Goal: Information Seeking & Learning: Learn about a topic

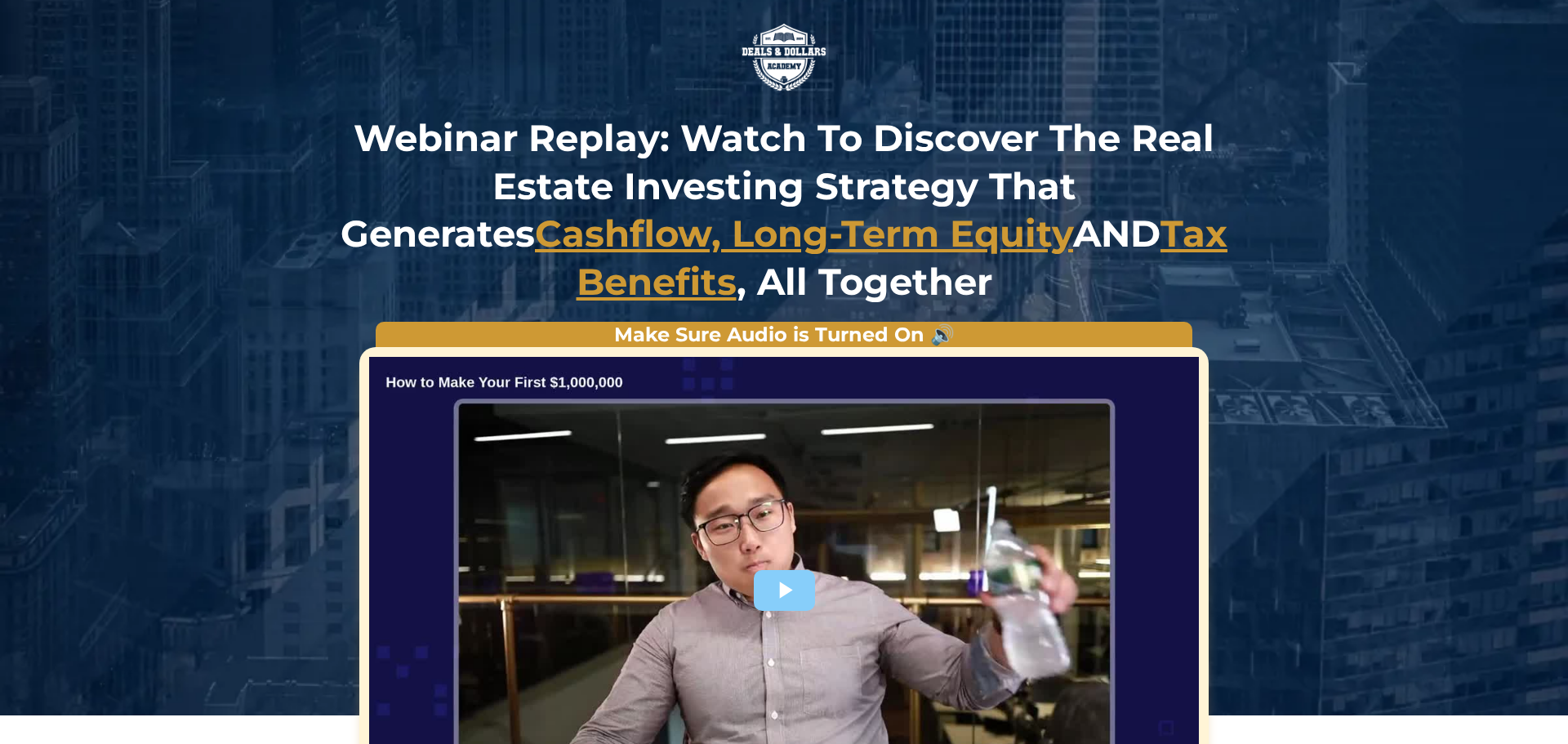
scroll to position [254, 0]
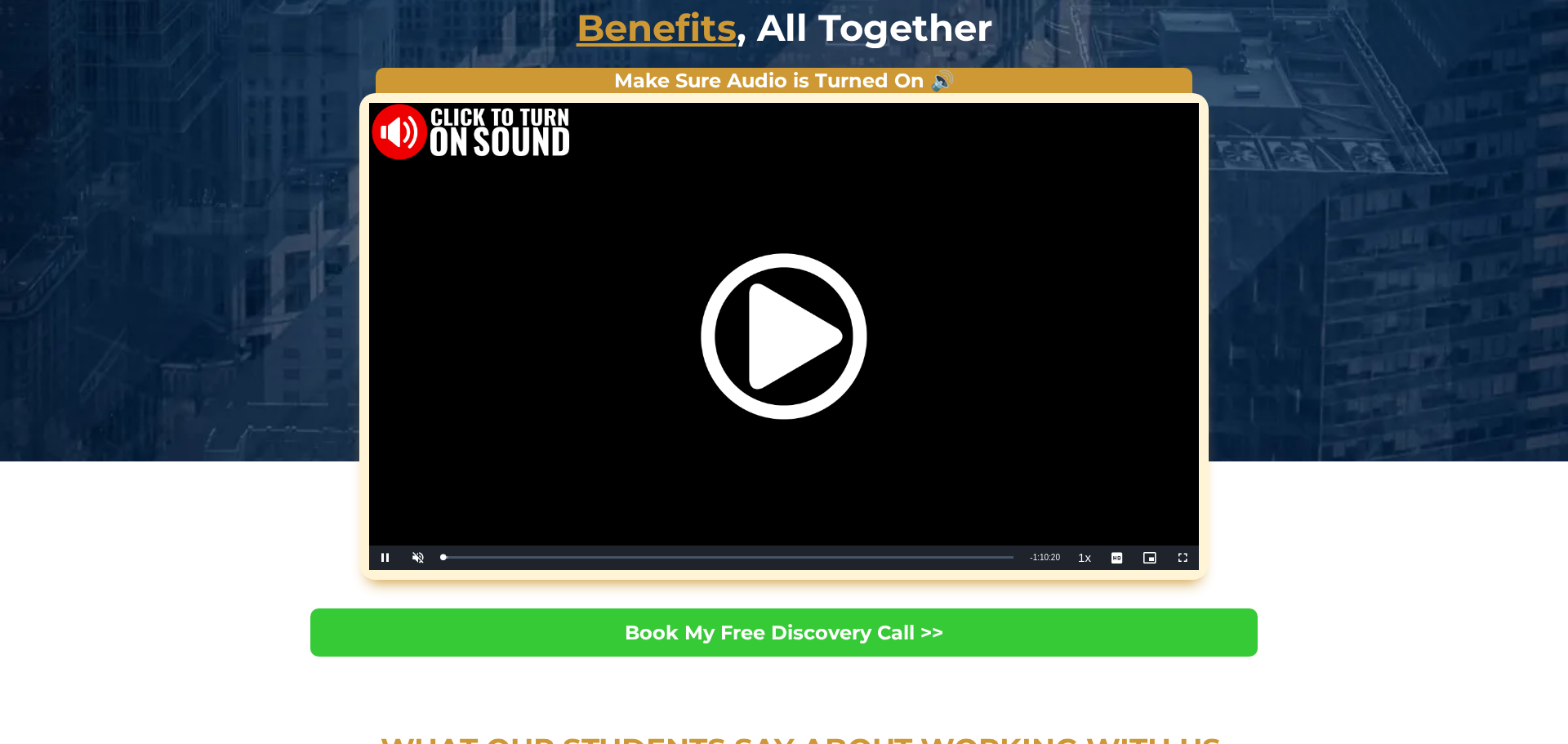
click at [461, 556] on div "Video Player" at bounding box center [784, 336] width 830 height 467
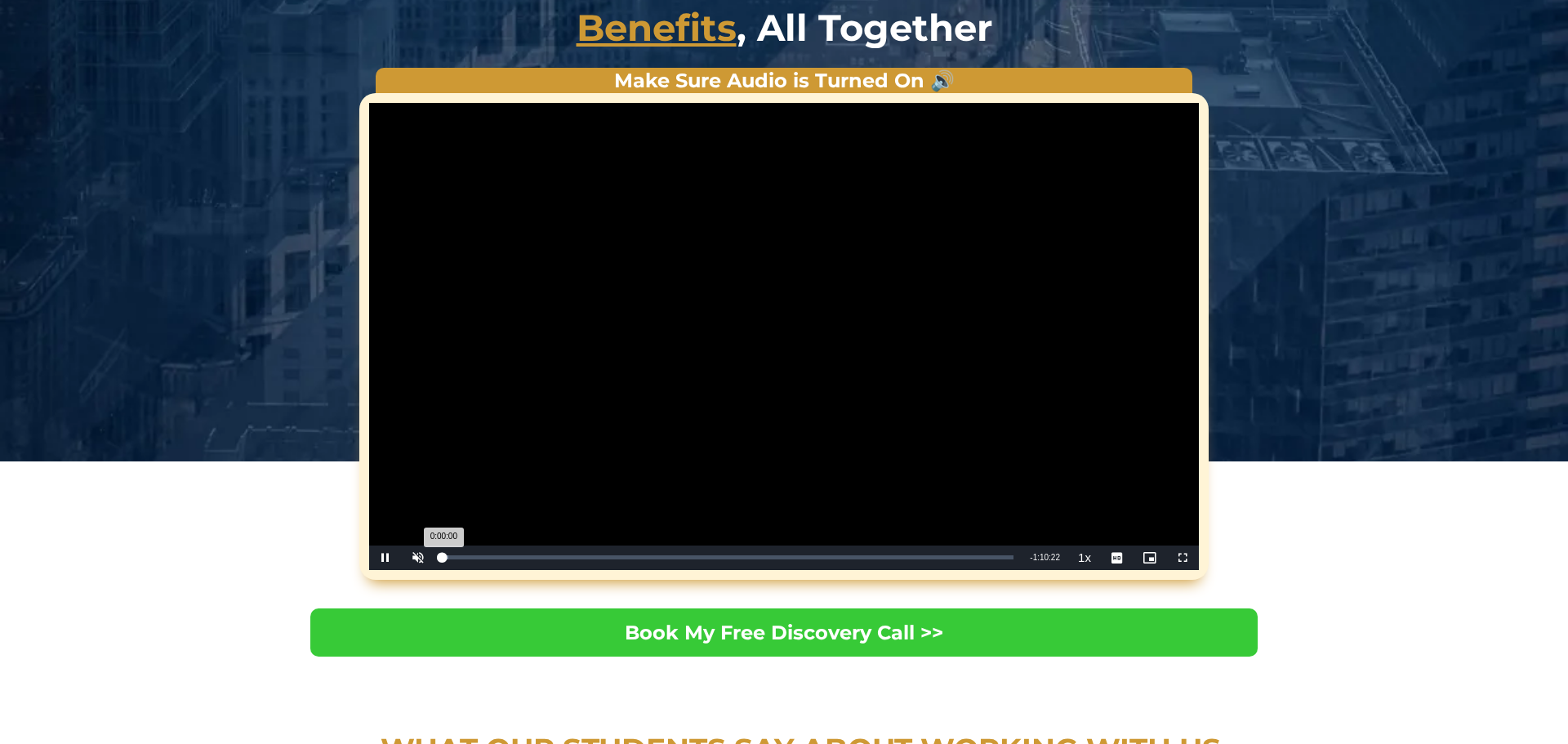
click at [502, 558] on div "Loaded : 0.95% 0:00:00" at bounding box center [728, 557] width 571 height 4
click at [382, 558] on span "Video Player" at bounding box center [385, 558] width 33 height 0
click at [388, 558] on span "Video Player" at bounding box center [385, 558] width 33 height 0
click at [389, 558] on span "Video Player" at bounding box center [385, 558] width 33 height 0
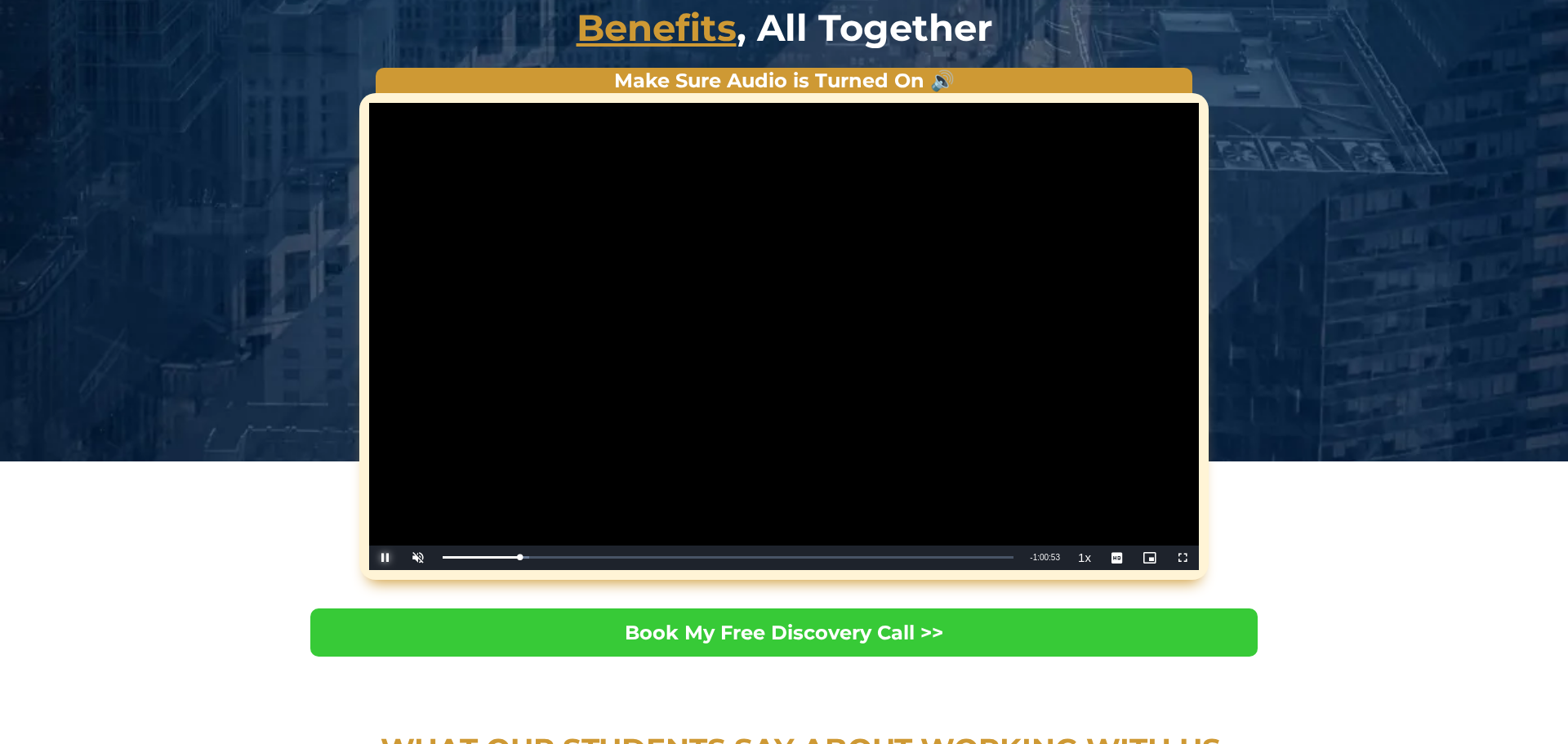
click at [395, 558] on span "Video Player" at bounding box center [385, 558] width 33 height 0
click at [388, 558] on span "Video Player" at bounding box center [385, 558] width 33 height 0
click at [382, 558] on span "Video Player" at bounding box center [385, 558] width 33 height 0
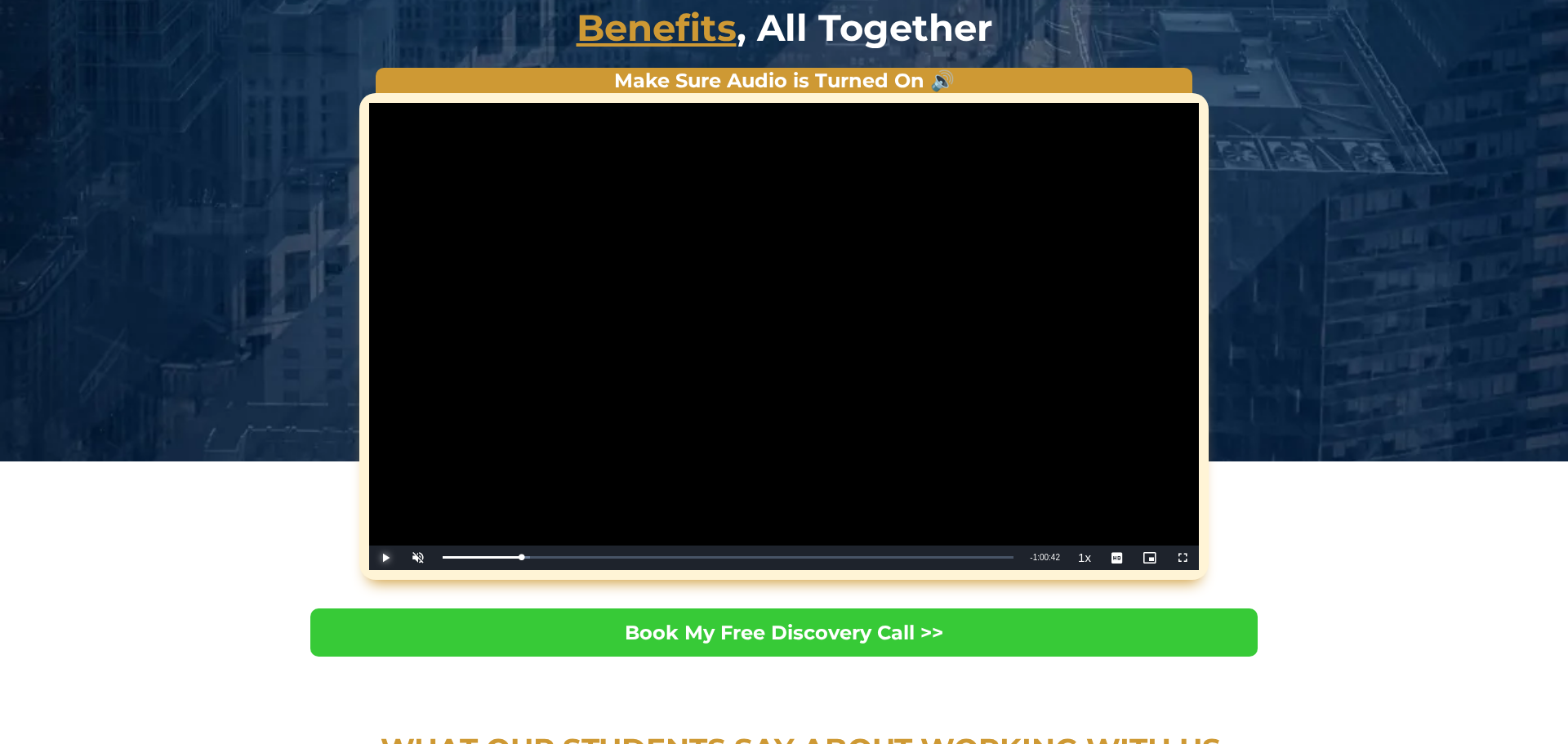
click at [382, 558] on span "Video Player" at bounding box center [385, 558] width 33 height 0
click at [391, 558] on span "Video Player" at bounding box center [385, 558] width 33 height 0
click at [386, 558] on span "Video Player" at bounding box center [385, 558] width 33 height 0
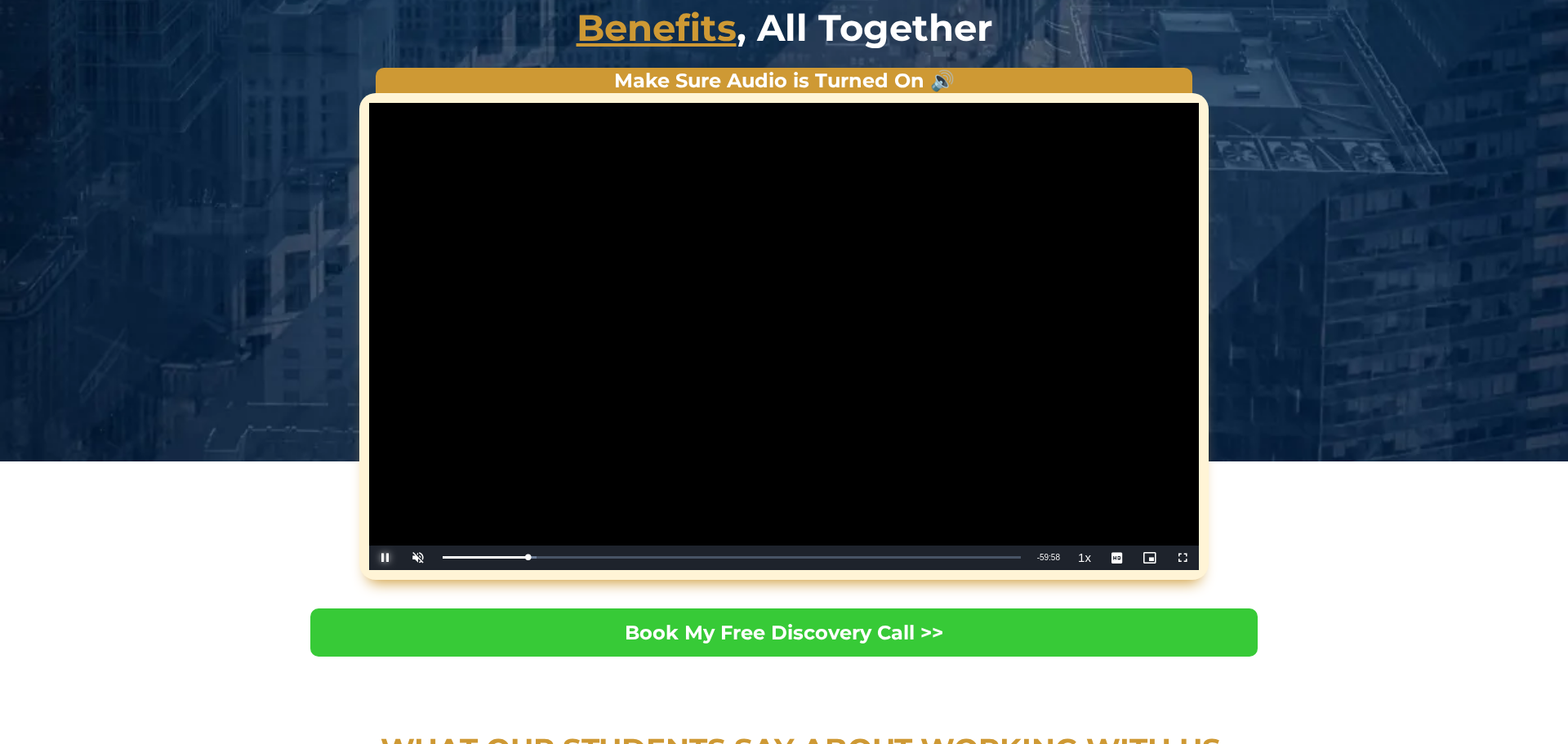
click at [386, 558] on span "Video Player" at bounding box center [385, 558] width 33 height 0
click at [387, 558] on span "Video Player" at bounding box center [385, 558] width 33 height 0
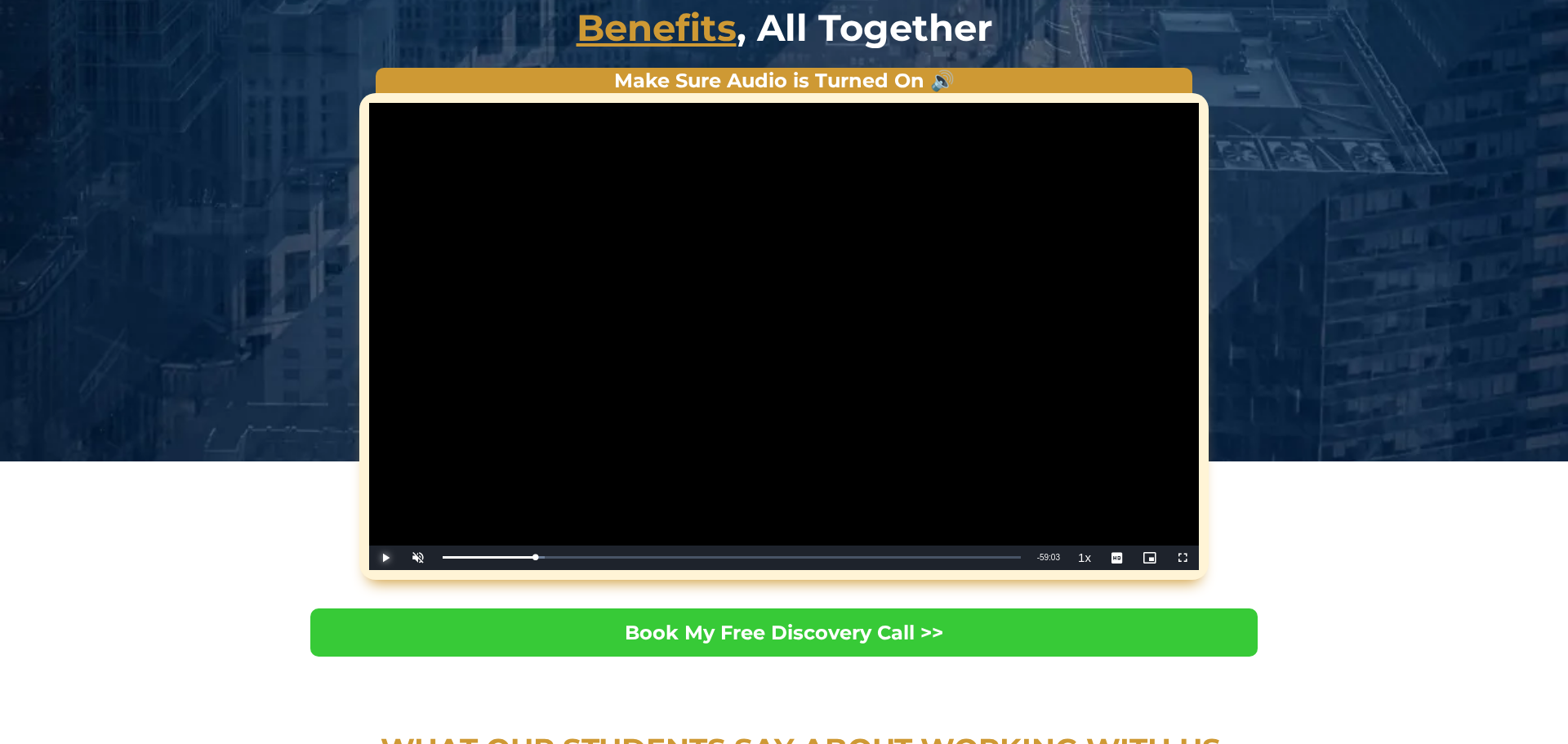
click at [387, 558] on span "Video Player" at bounding box center [385, 558] width 33 height 0
click at [385, 558] on span "Video Player" at bounding box center [385, 558] width 33 height 0
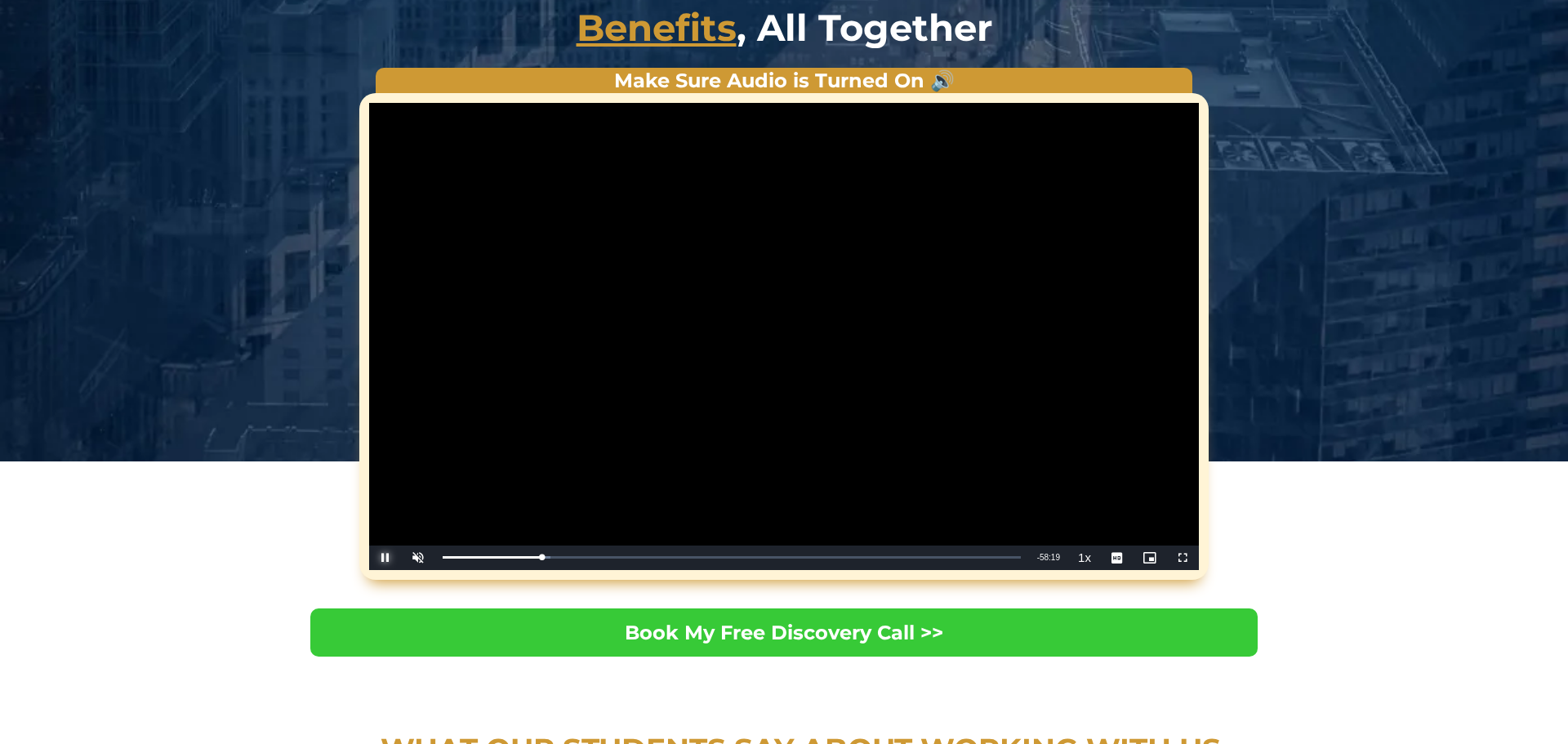
click at [382, 558] on span "Video Player" at bounding box center [385, 558] width 33 height 0
click at [387, 558] on span "Video Player" at bounding box center [385, 558] width 33 height 0
click at [551, 557] on div "Loaded : 18.88% 0:13:15 0:13:14" at bounding box center [732, 557] width 578 height 4
click at [567, 558] on div "Loaded : 20.78% 0:15:20 0:13:28" at bounding box center [732, 557] width 578 height 4
click at [578, 556] on div "Loaded : 23.38% 0:16:32 0:15:26" at bounding box center [732, 557] width 578 height 4
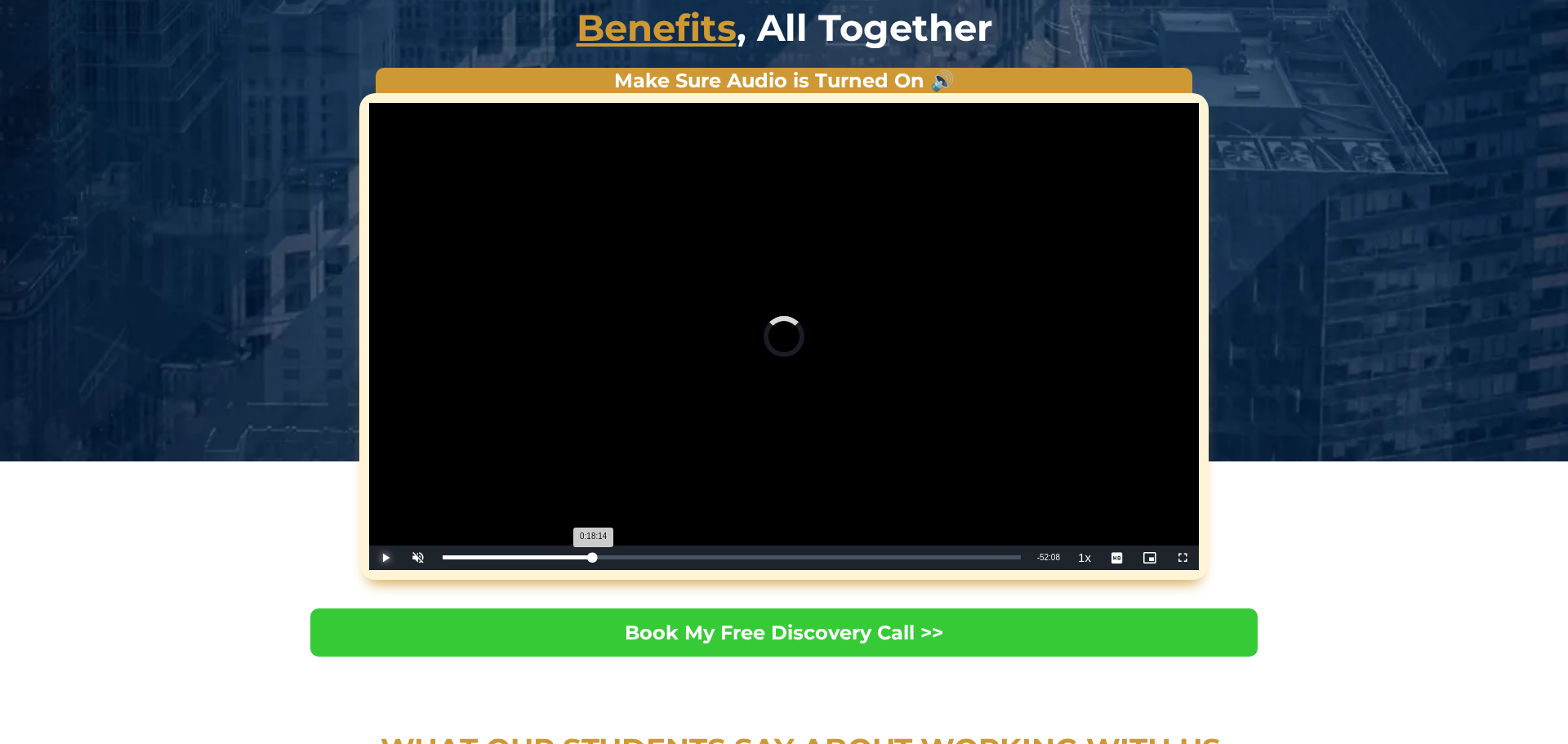
click at [592, 556] on div "Loaded : 24.09% 0:18:14 0:18:14" at bounding box center [732, 557] width 578 height 4
click at [603, 556] on div "Loaded : 26.94% 0:19:38 0:19:44" at bounding box center [732, 557] width 578 height 4
click at [615, 558] on div "Loaded : 29.78% 0:21:07 0:21:07" at bounding box center [732, 557] width 578 height 4
click at [624, 558] on div "Loaded : 31.67% 0:22:13 0:22:13" at bounding box center [732, 557] width 578 height 4
click at [634, 558] on div "0:23:25" at bounding box center [634, 557] width 1 height 4
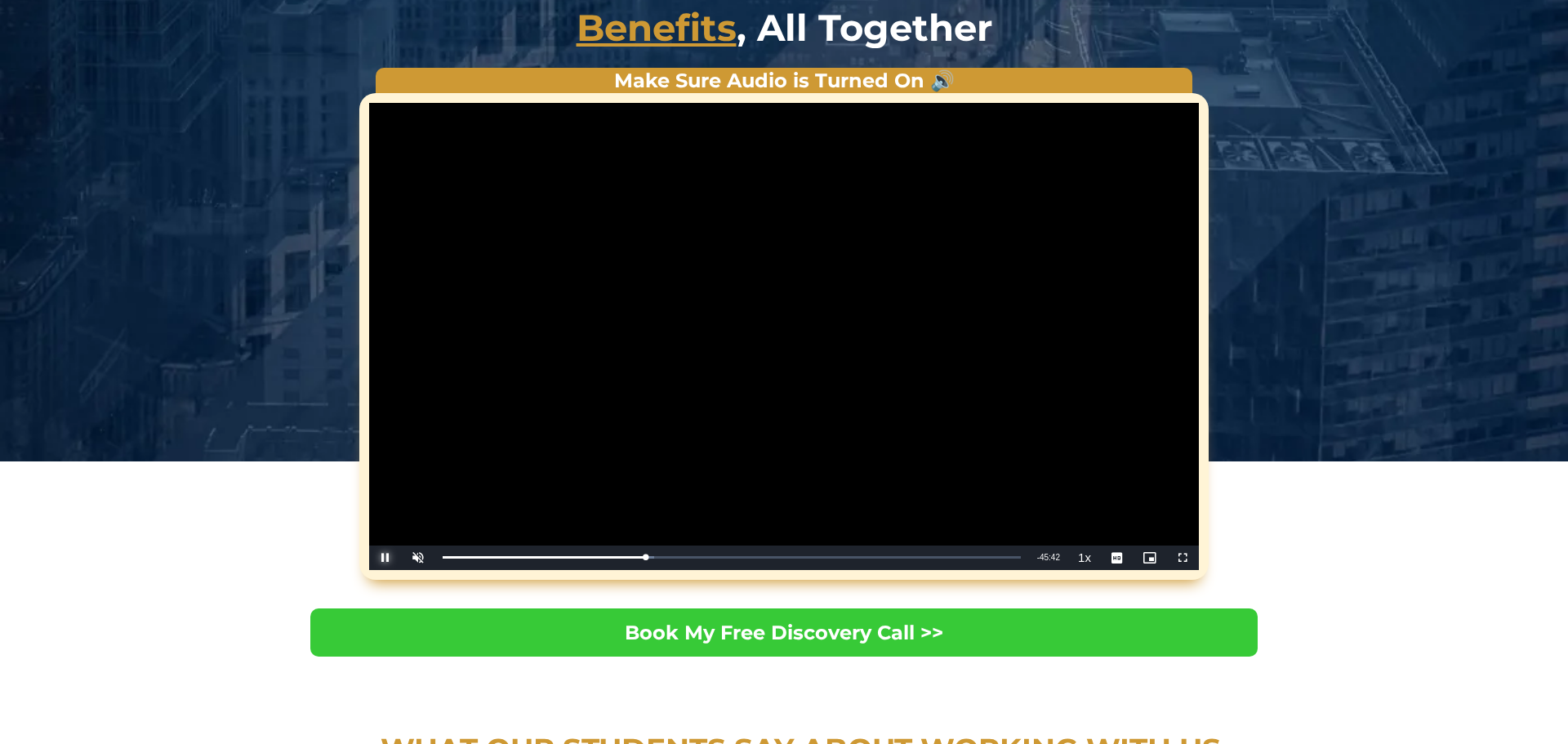
click at [390, 558] on span "Video Player" at bounding box center [385, 558] width 33 height 0
click at [383, 558] on span "Video Player" at bounding box center [385, 558] width 33 height 0
click at [385, 558] on span "Video Player" at bounding box center [385, 558] width 33 height 0
click at [388, 558] on span "Video Player" at bounding box center [385, 558] width 33 height 0
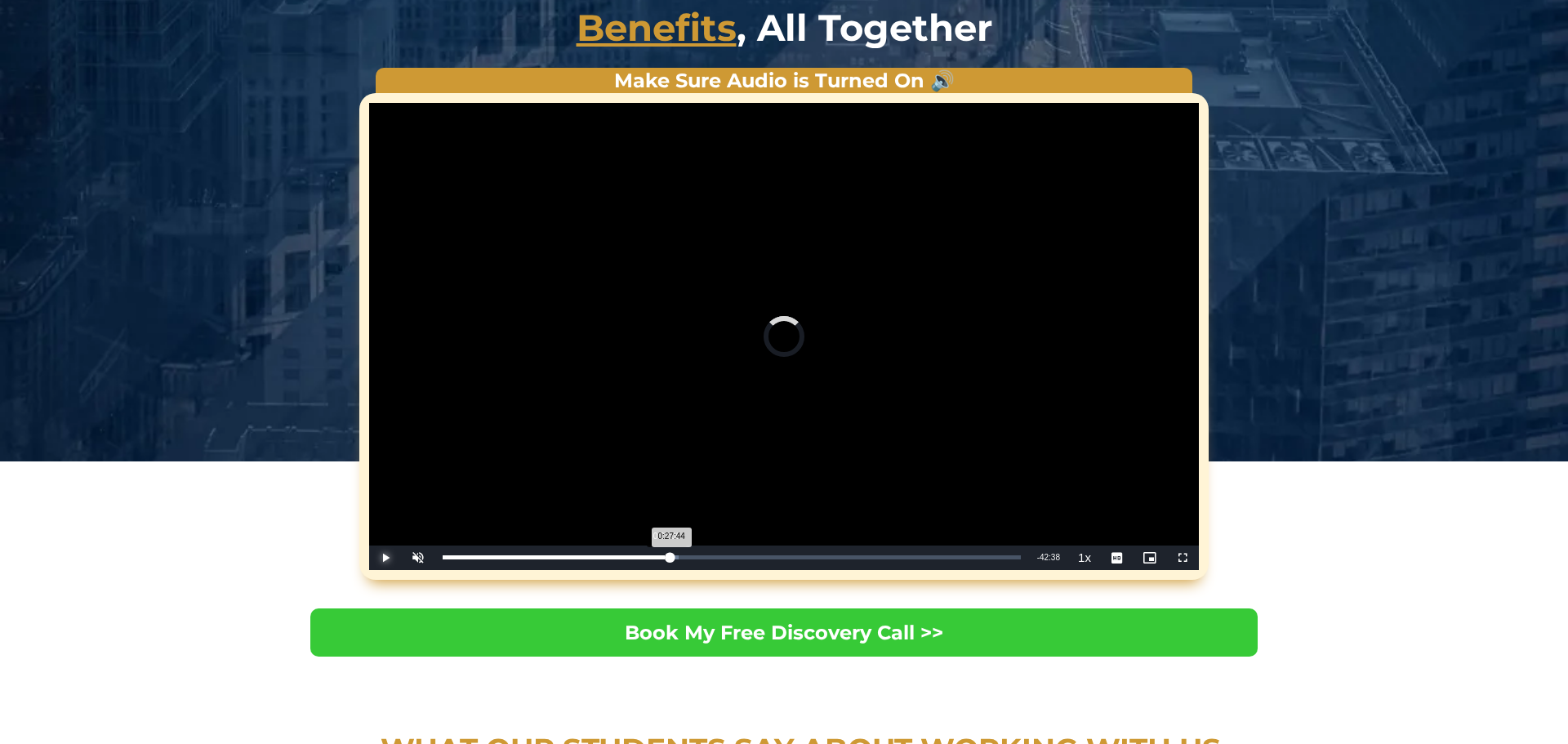
click at [664, 558] on div "0:27:44" at bounding box center [557, 557] width 228 height 4
click at [378, 558] on span "Video Player" at bounding box center [385, 558] width 33 height 0
click at [384, 558] on span "Video Player" at bounding box center [385, 558] width 33 height 0
click at [391, 558] on span "Video Player" at bounding box center [385, 558] width 33 height 0
click at [377, 558] on span "Video Player" at bounding box center [385, 558] width 33 height 0
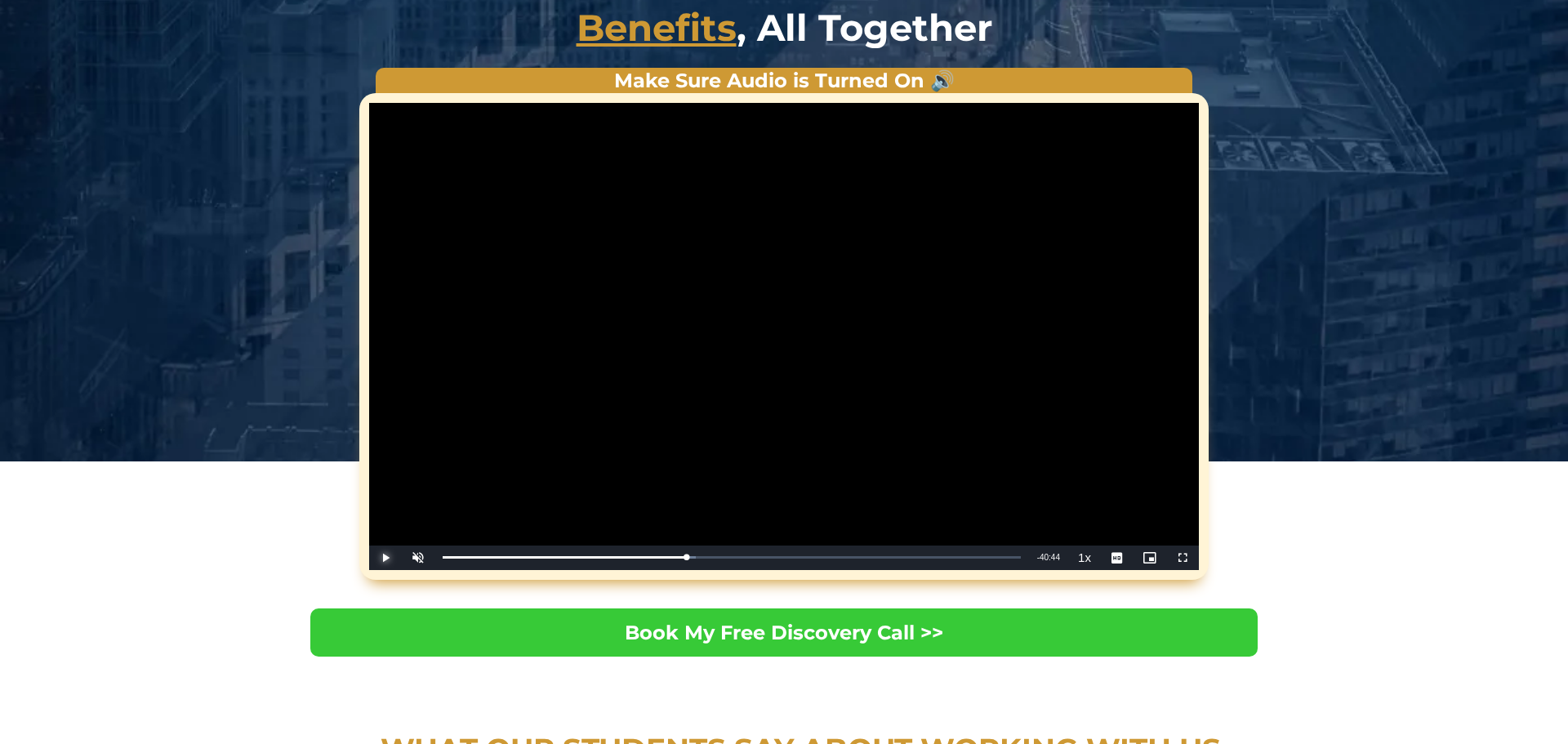
click at [377, 558] on span "Video Player" at bounding box center [385, 558] width 33 height 0
click at [381, 558] on span "Video Player" at bounding box center [385, 558] width 33 height 0
click at [385, 558] on span "Video Player" at bounding box center [385, 558] width 33 height 0
click at [388, 558] on span "Video Player" at bounding box center [385, 558] width 33 height 0
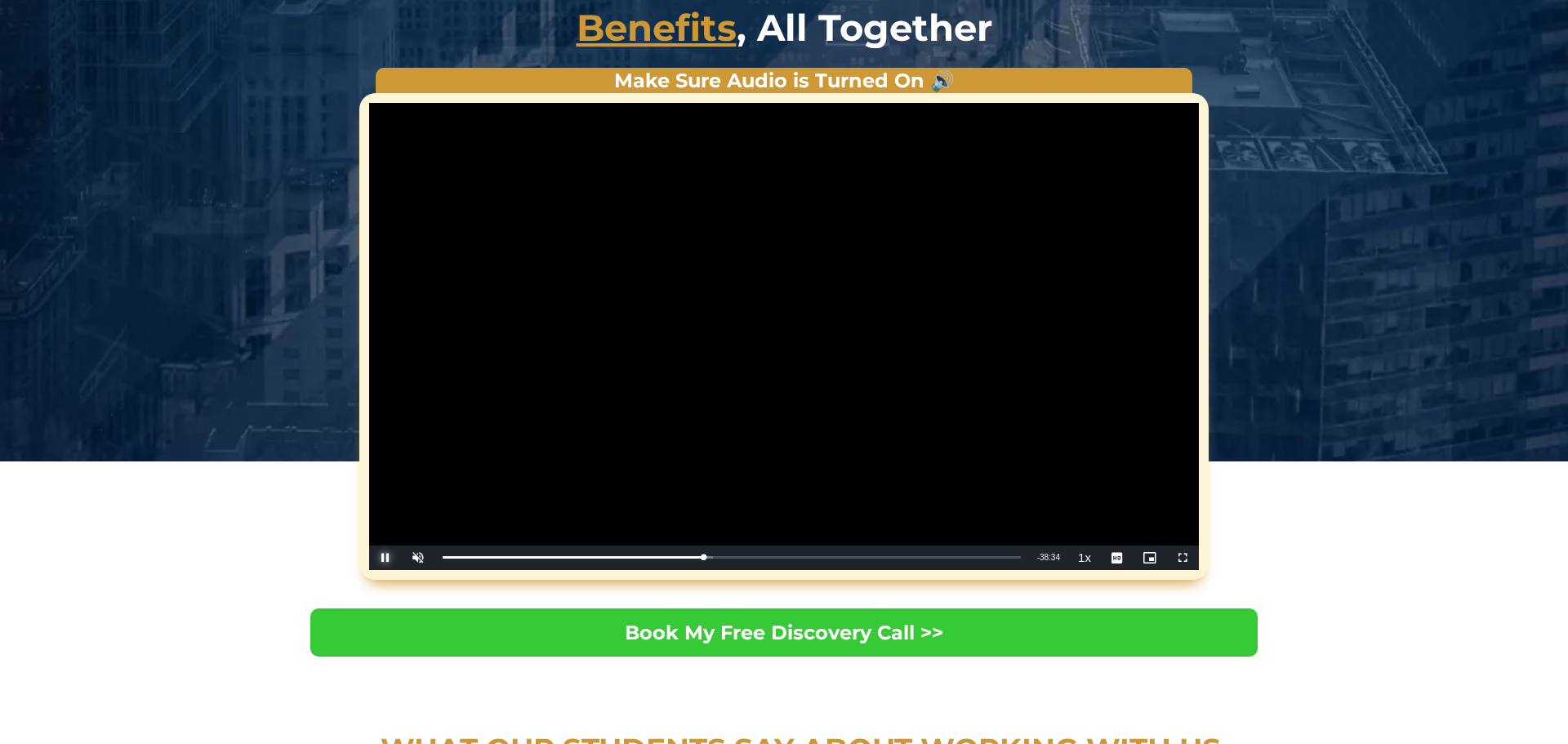
click at [381, 558] on span "Video Player" at bounding box center [385, 558] width 33 height 0
